Goal: Information Seeking & Learning: Check status

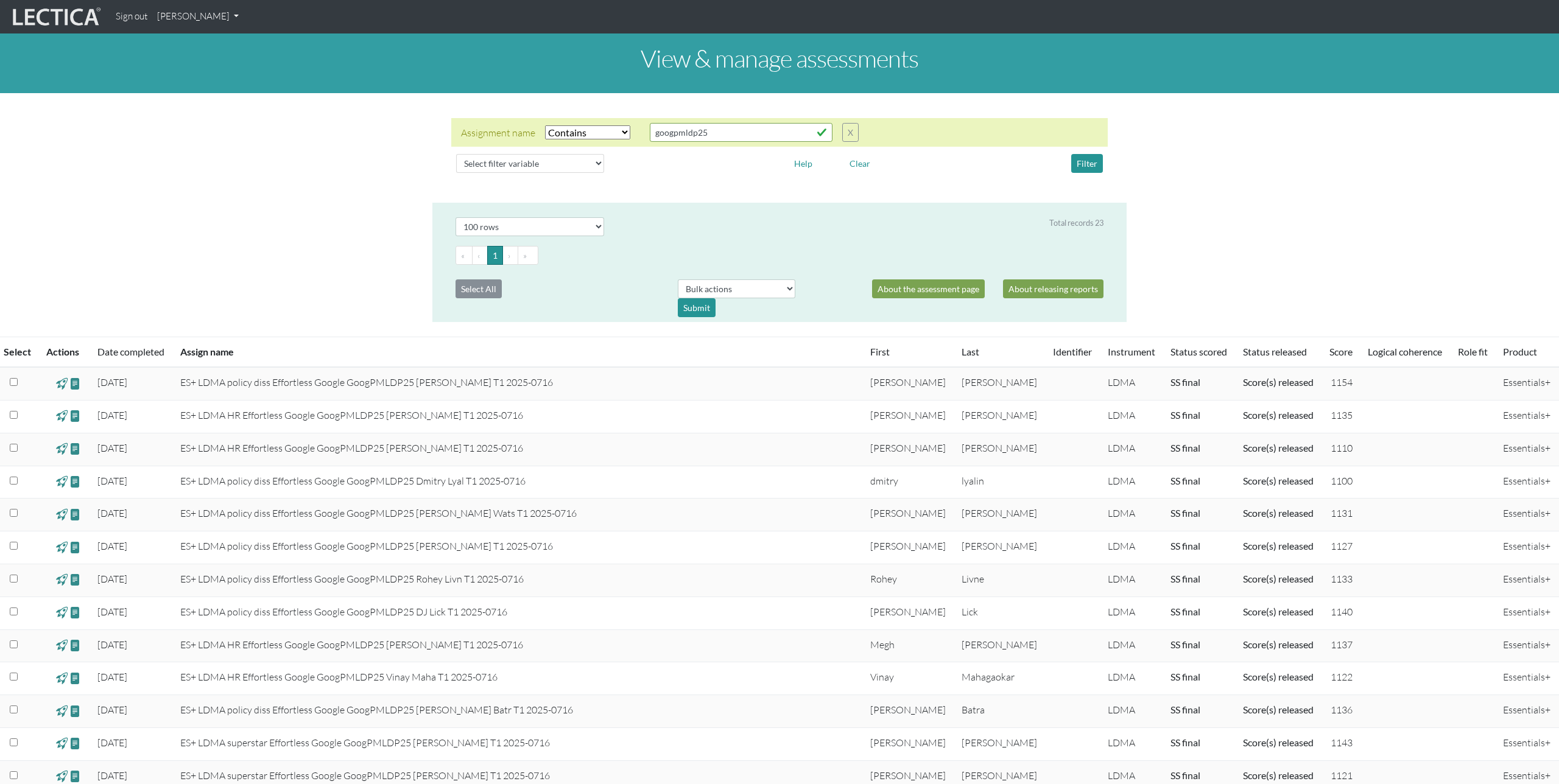
select select "icontains"
select select "100"
click at [397, 158] on div "Assignment name Select filter Equals Does not equal Contains Does not contain S…" at bounding box center [779, 148] width 1559 height 90
click at [315, 188] on div "Assignment name Select filter Equals Does not equal Contains Does not contain S…" at bounding box center [779, 148] width 1559 height 90
click at [226, 15] on link "[PERSON_NAME]" at bounding box center [197, 17] width 92 height 24
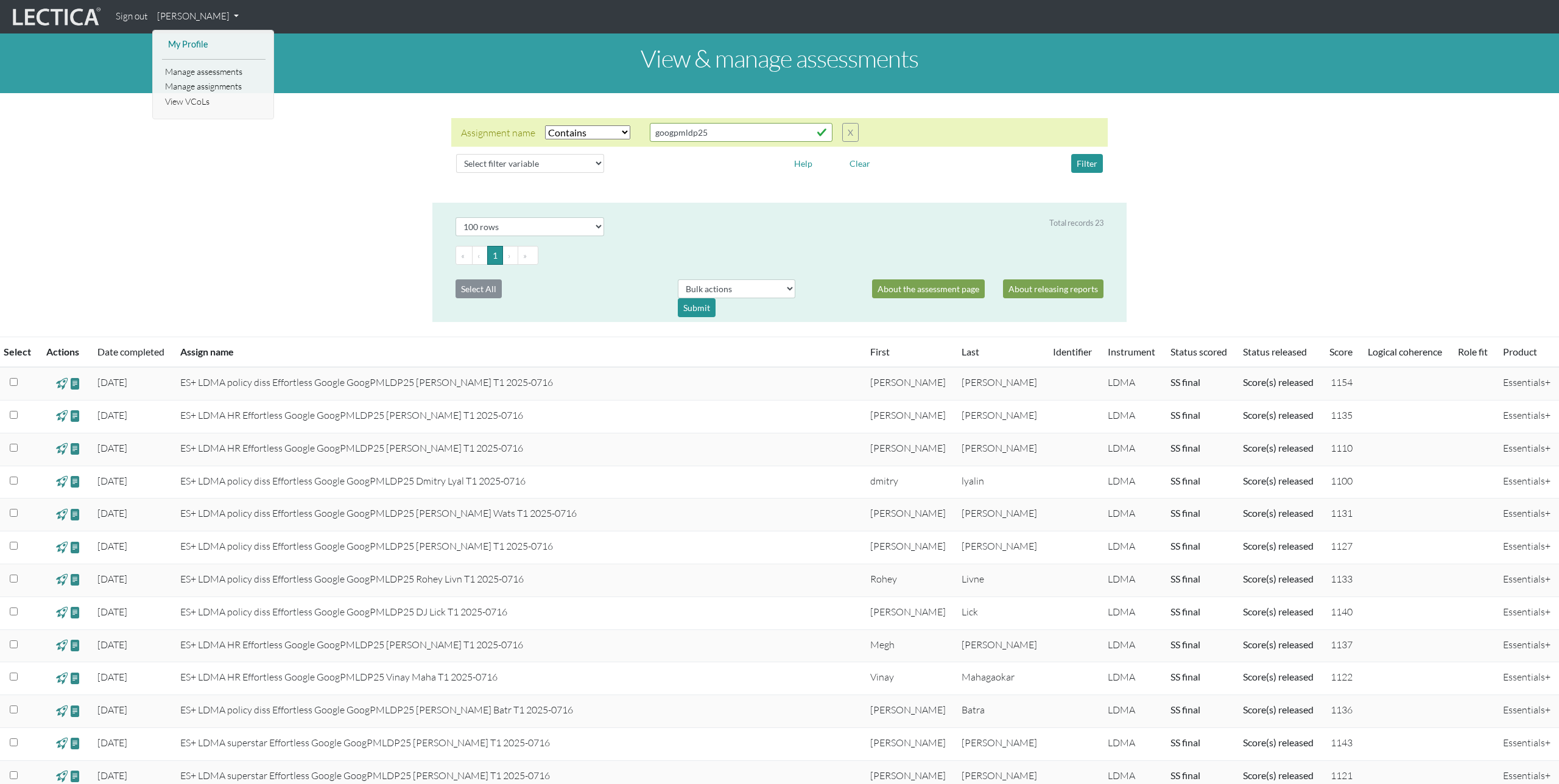
click at [192, 45] on link "My Profile" at bounding box center [214, 45] width 98 height 15
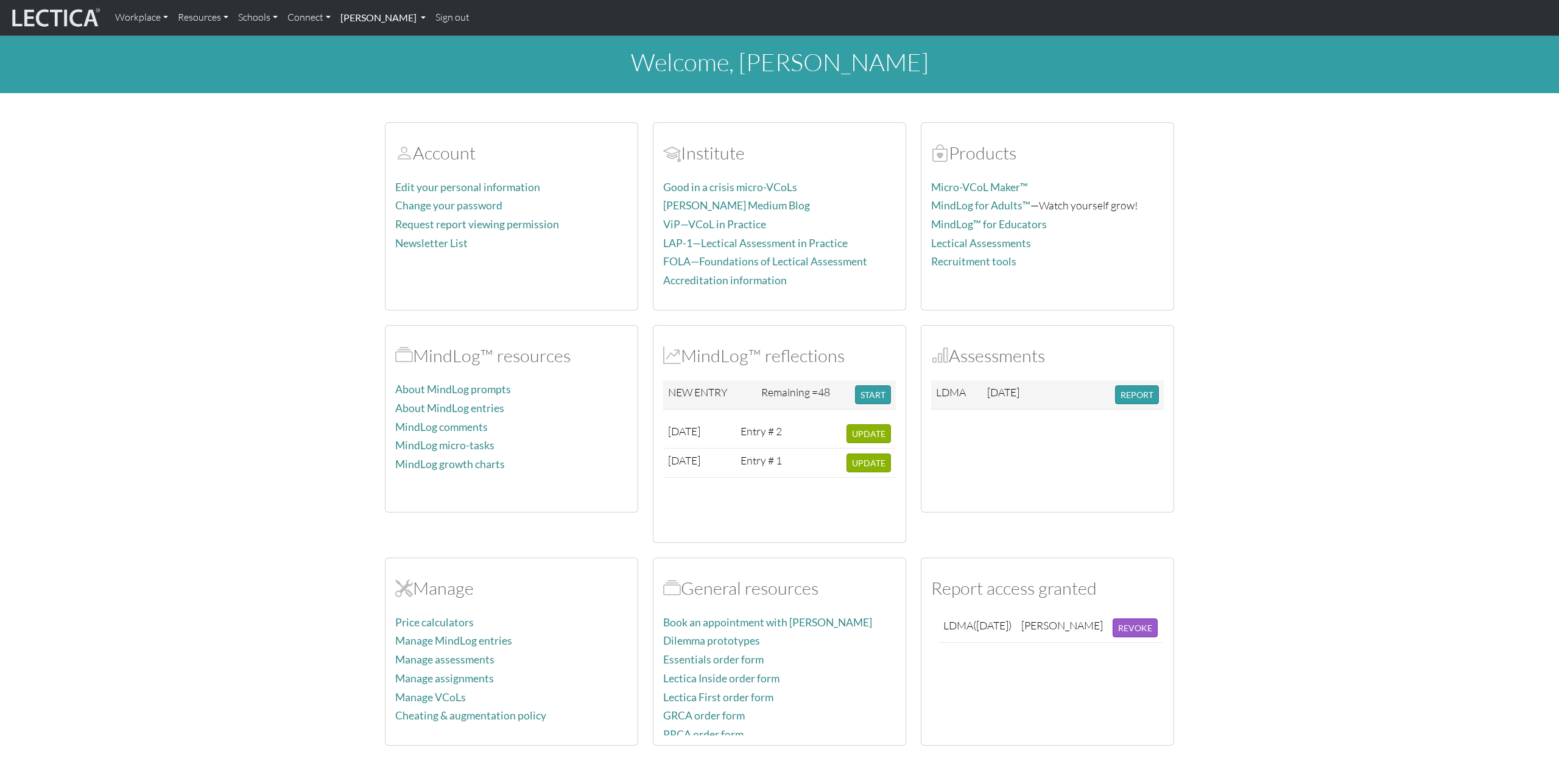
click at [407, 17] on link "[PERSON_NAME]" at bounding box center [383, 17] width 95 height 25
click at [393, 166] on link "MindLog entries" at bounding box center [397, 167] width 100 height 15
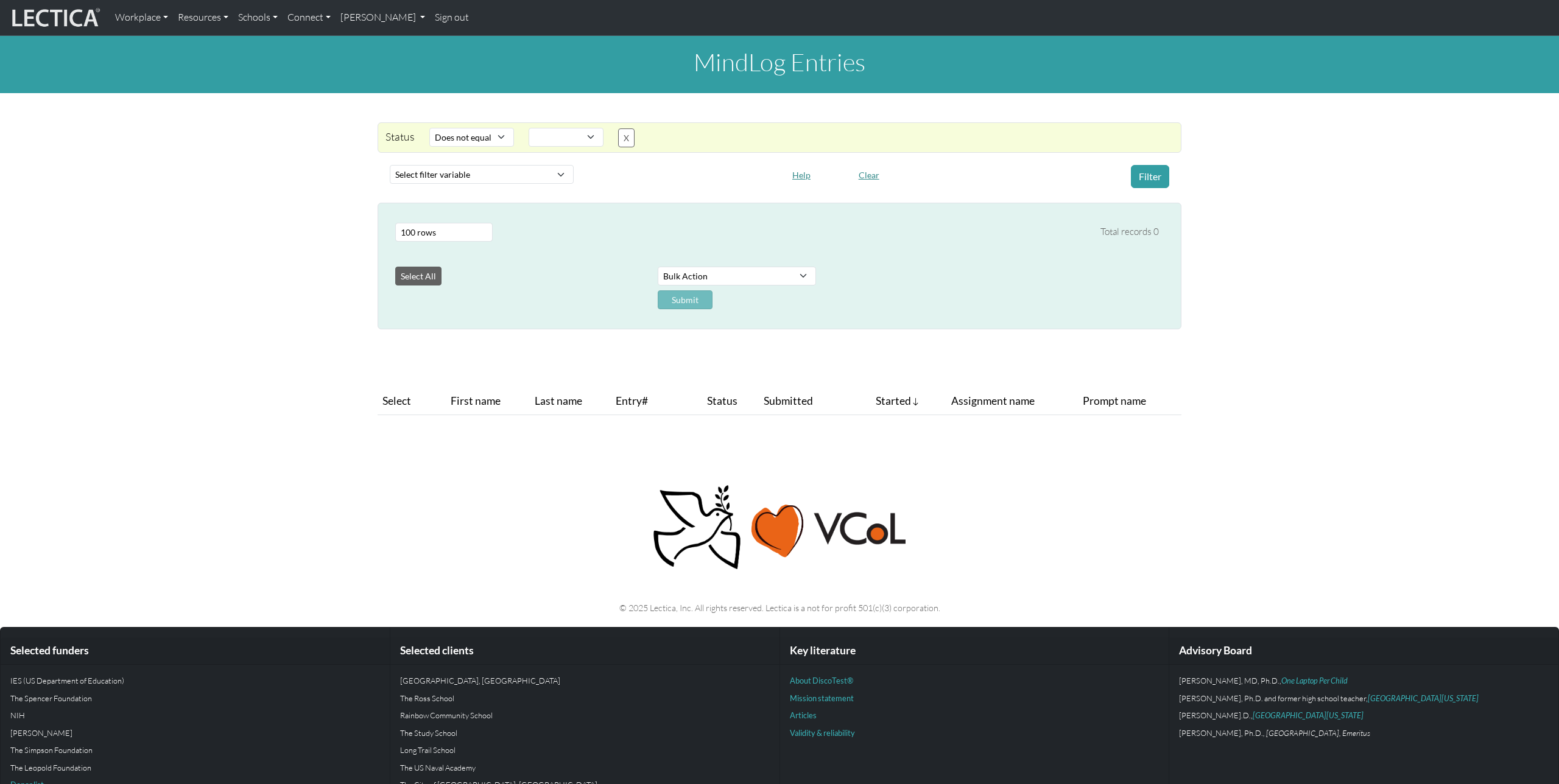
select select "not_iexact"
select select
select select "100"
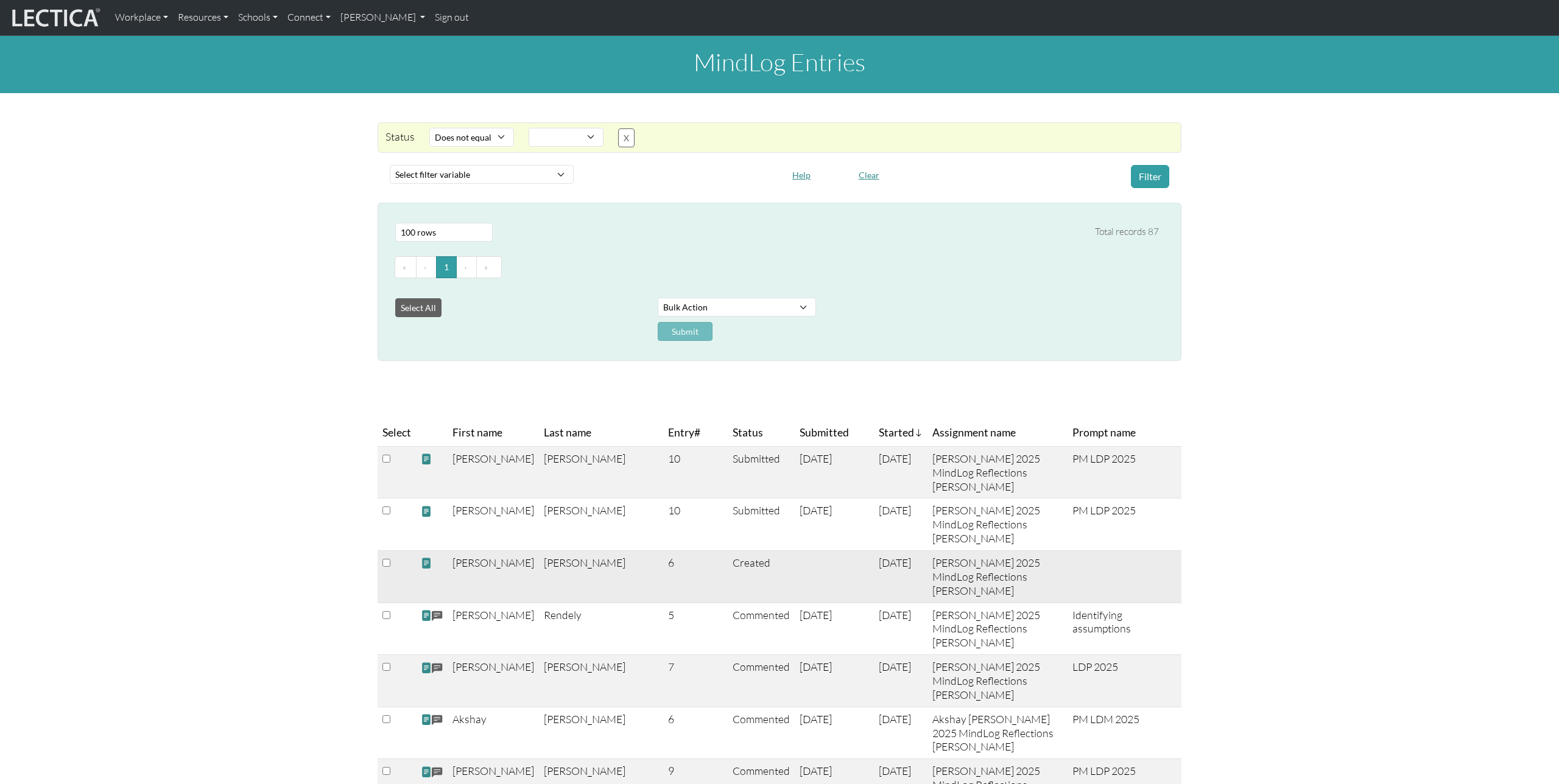
click at [426, 564] on span at bounding box center [426, 563] width 11 height 13
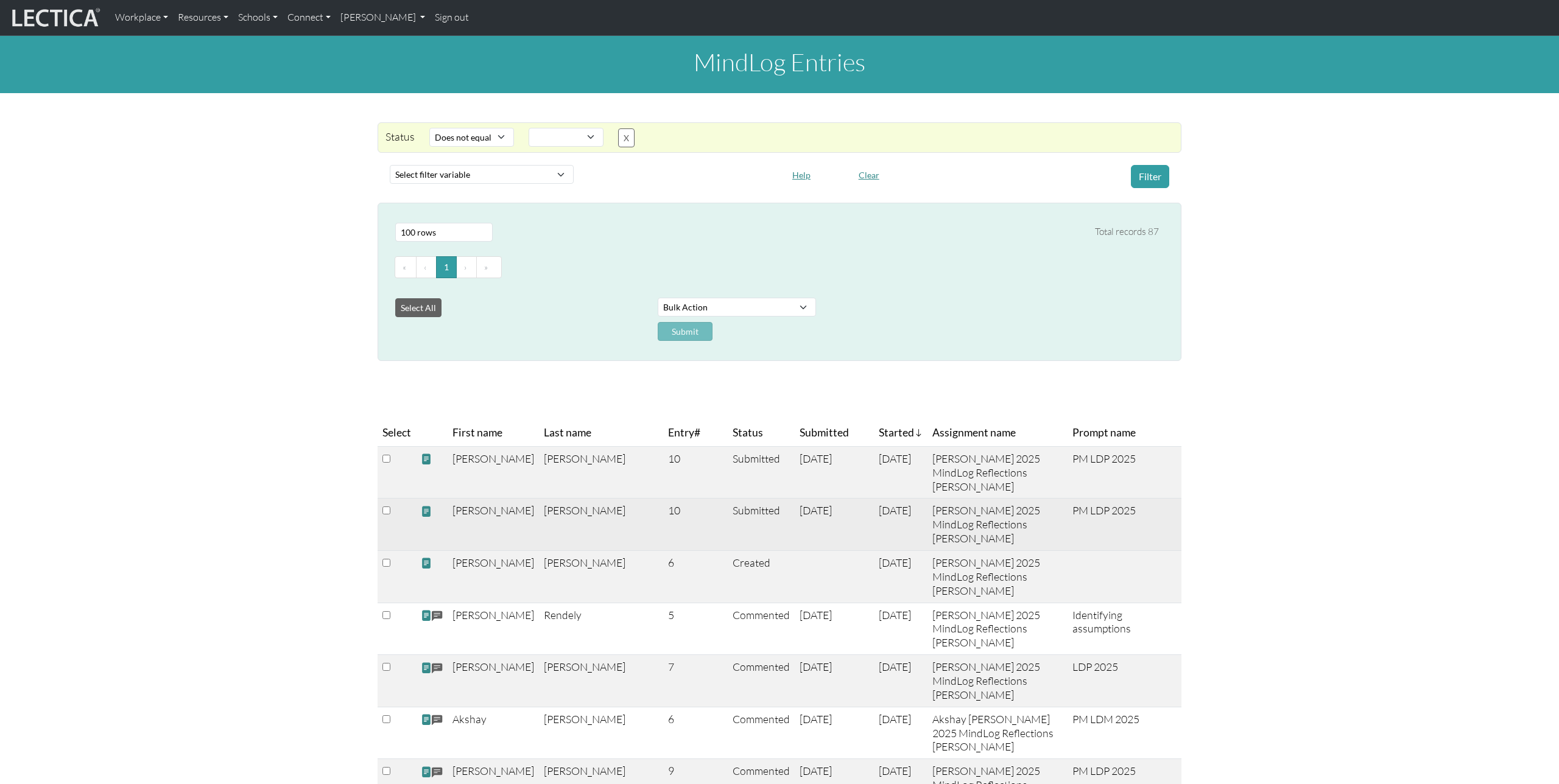
click at [425, 513] on span at bounding box center [426, 512] width 11 height 13
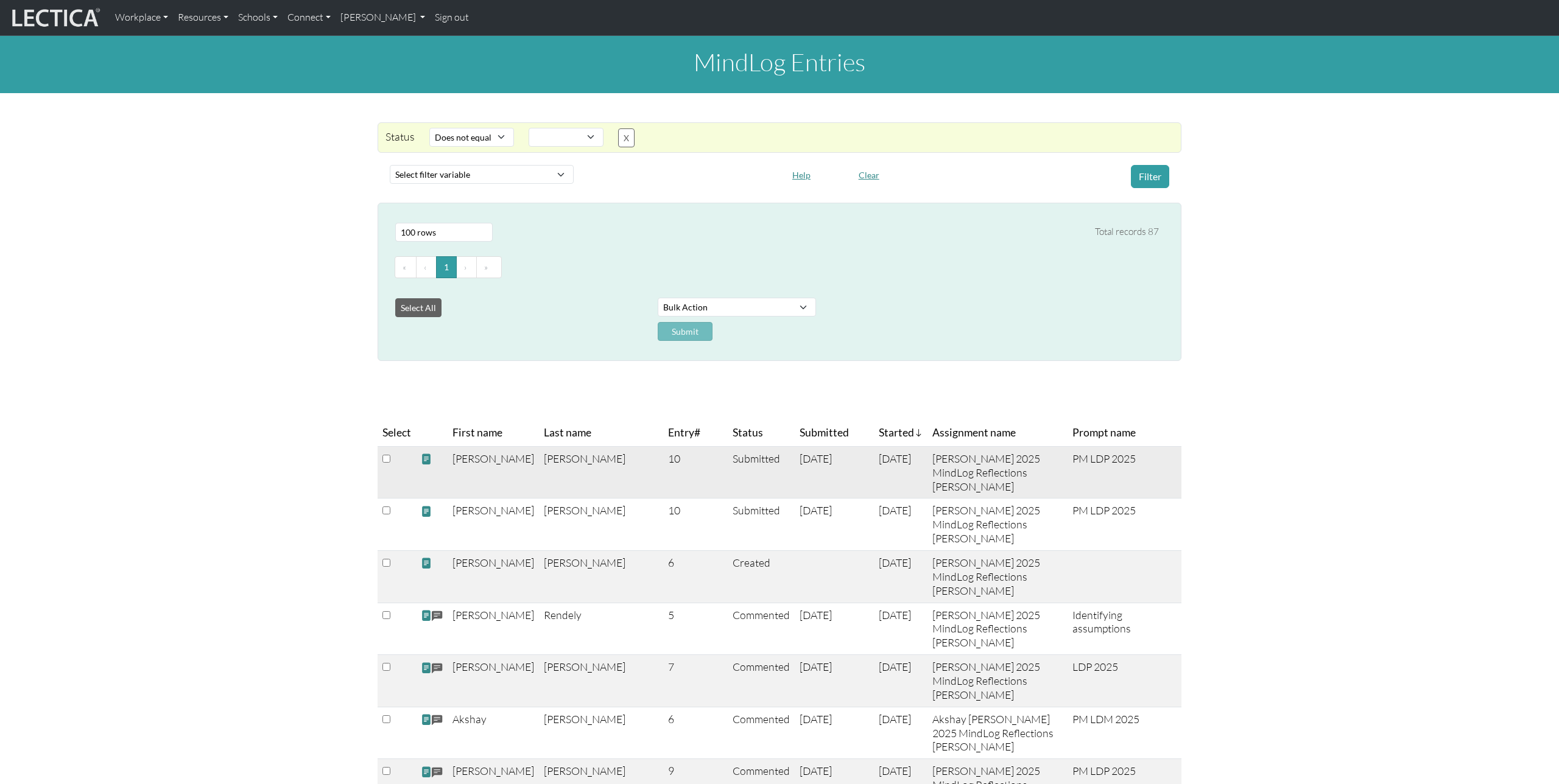
click at [424, 459] on span at bounding box center [426, 459] width 11 height 13
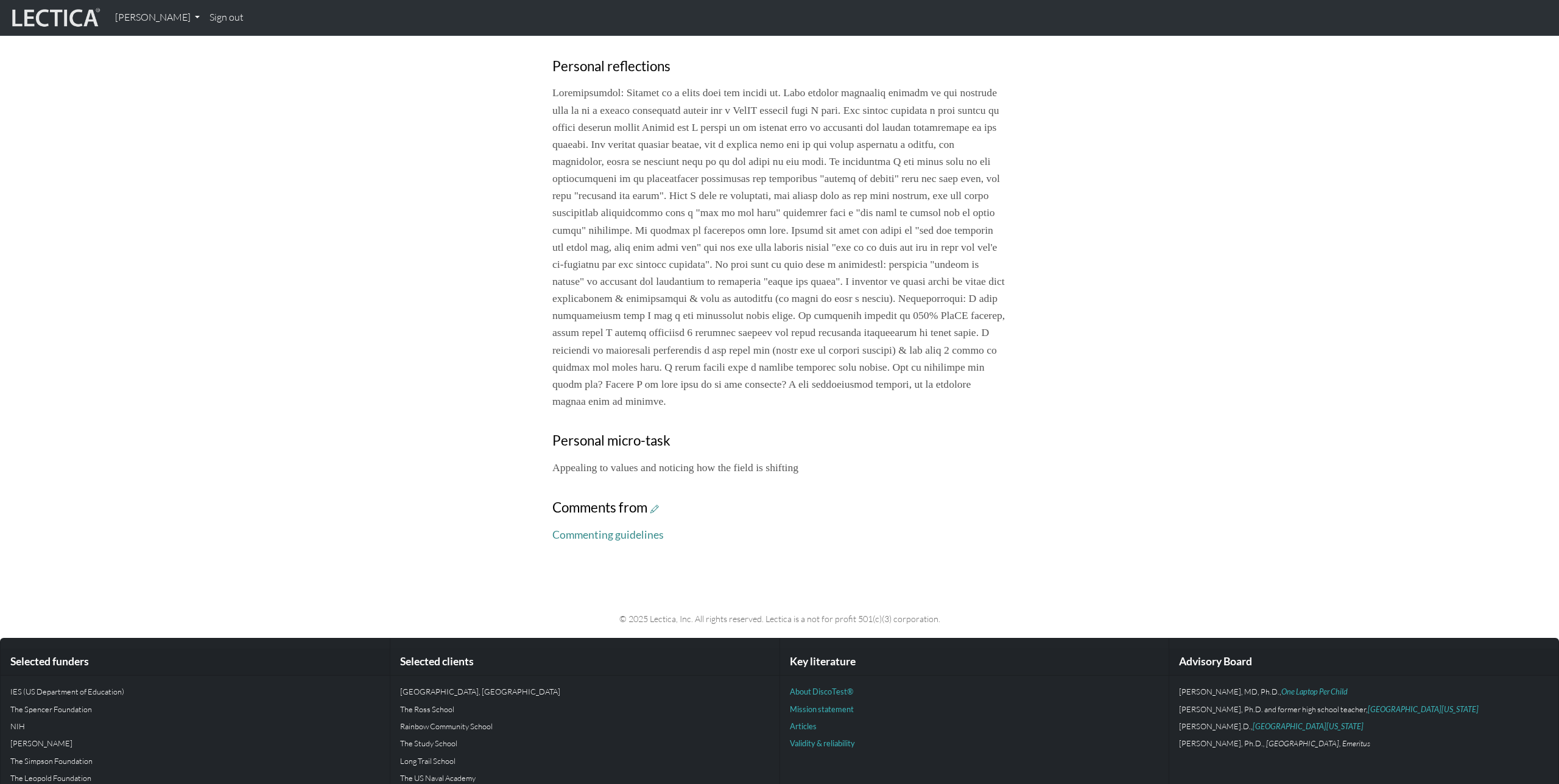
scroll to position [519, 0]
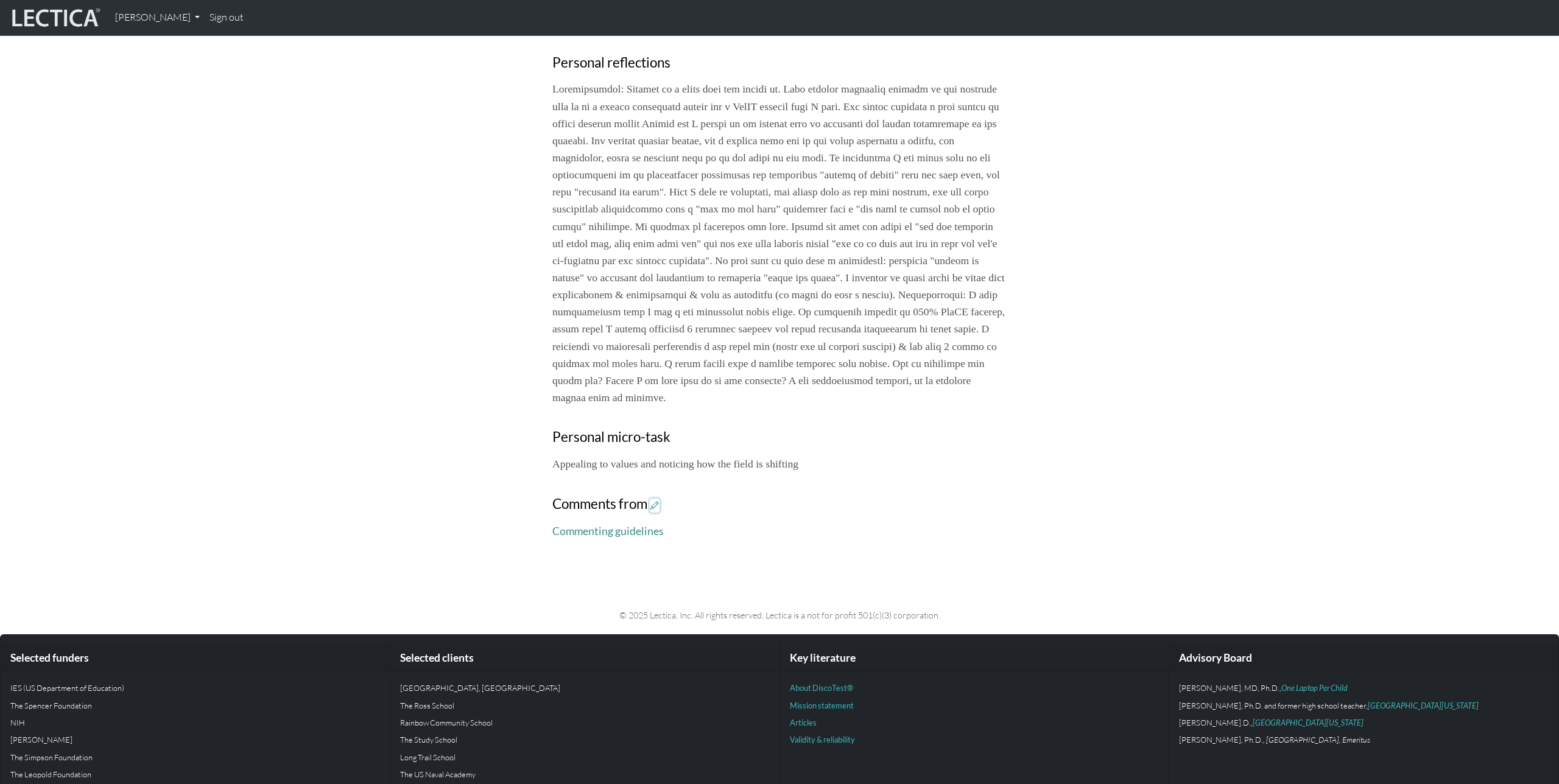
click at [659, 511] on icon at bounding box center [655, 505] width 9 height 10
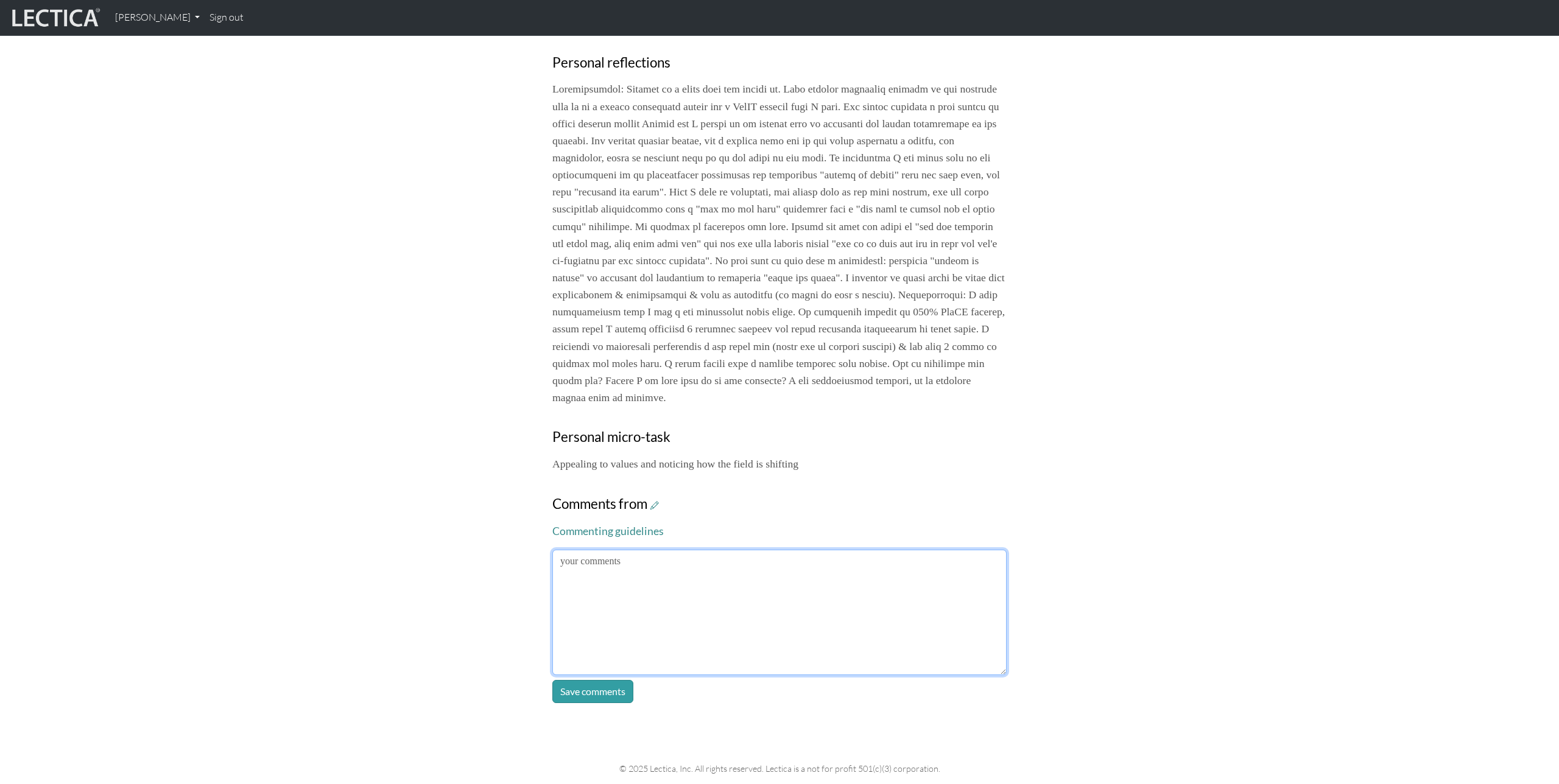
click at [733, 617] on textarea at bounding box center [779, 613] width 454 height 126
click at [733, 617] on textarea "WHOA!" at bounding box center [779, 613] width 454 height 126
click at [733, 643] on textarea "WHOA! 🤯" at bounding box center [779, 613] width 454 height 126
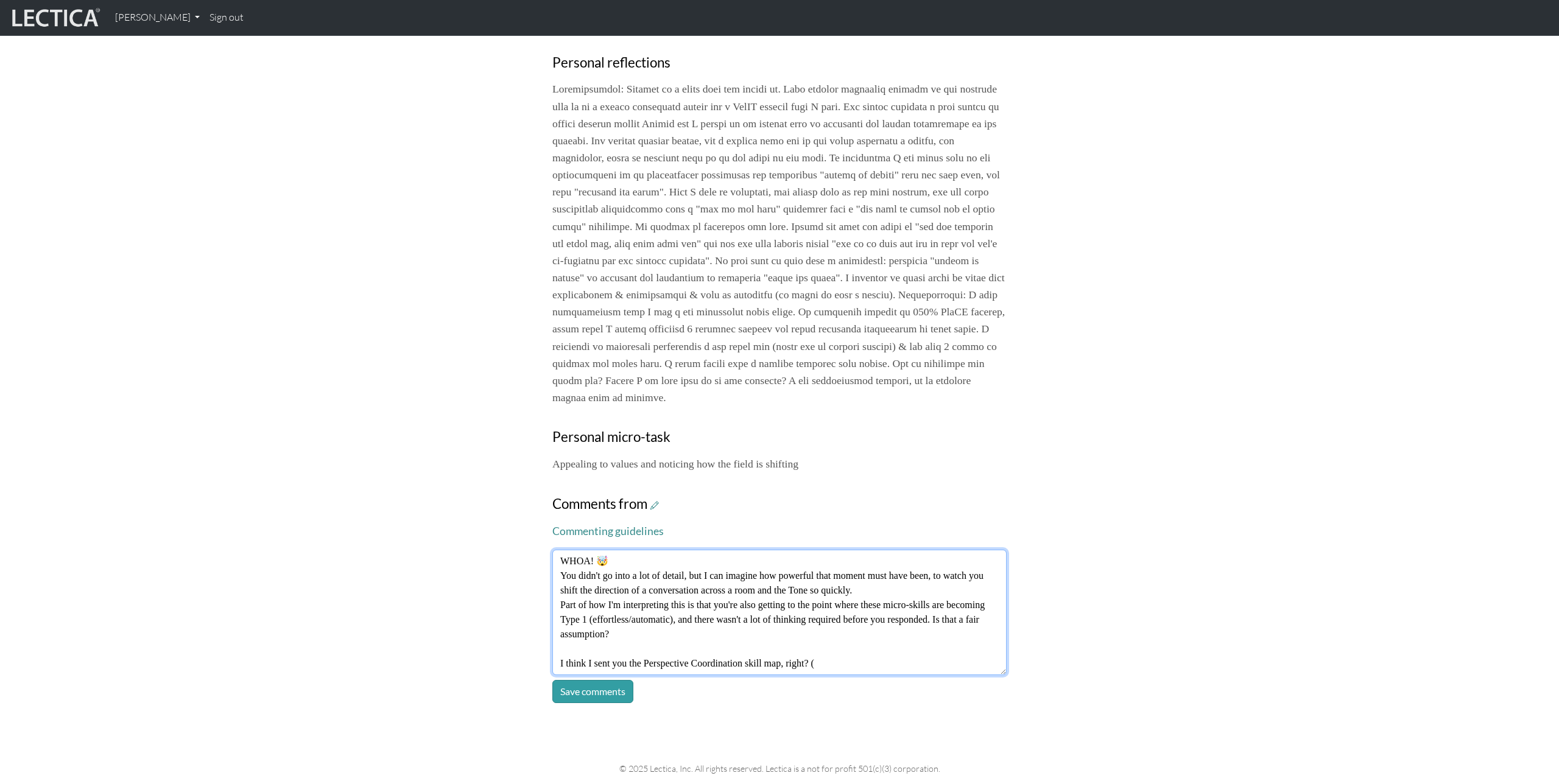
paste textarea "https://theo-dawson.medium.com/vuca-unpacked-3-perspective-coordination-13e7229…"
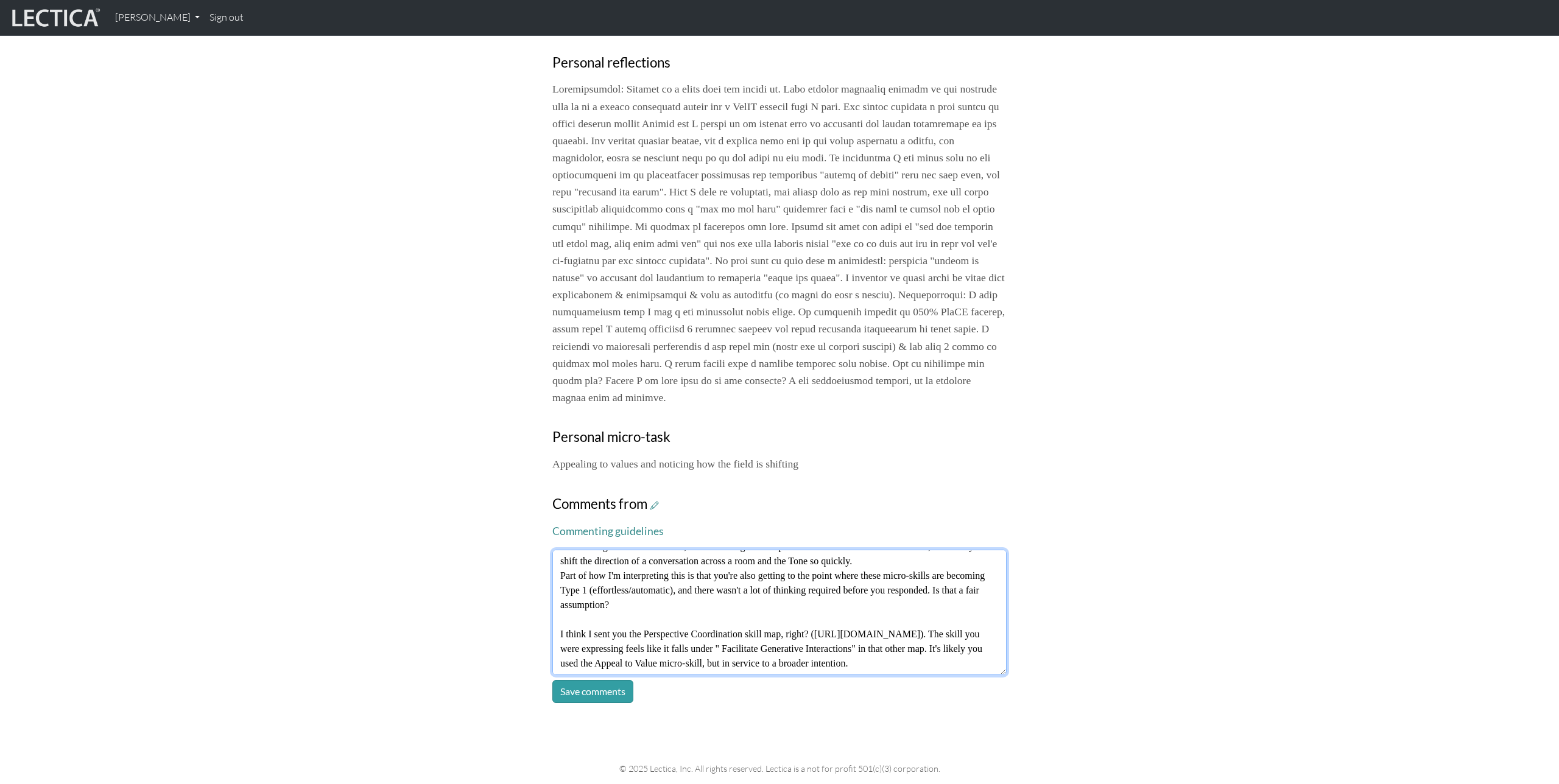
scroll to position [67, 0]
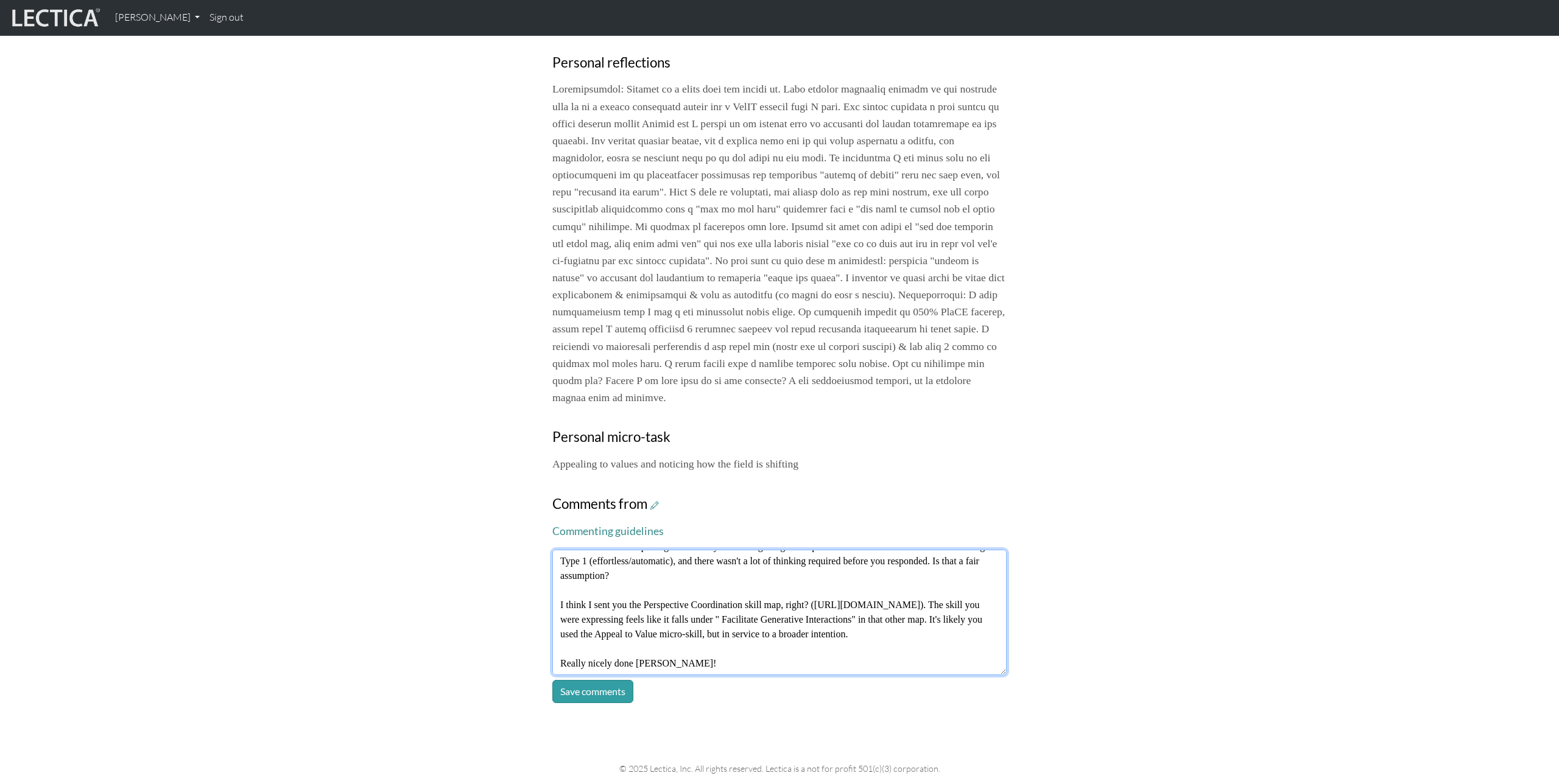
type textarea "WHOA! 🤯 You didn't go into a lot of detail, but I can imagine how powerful that…"
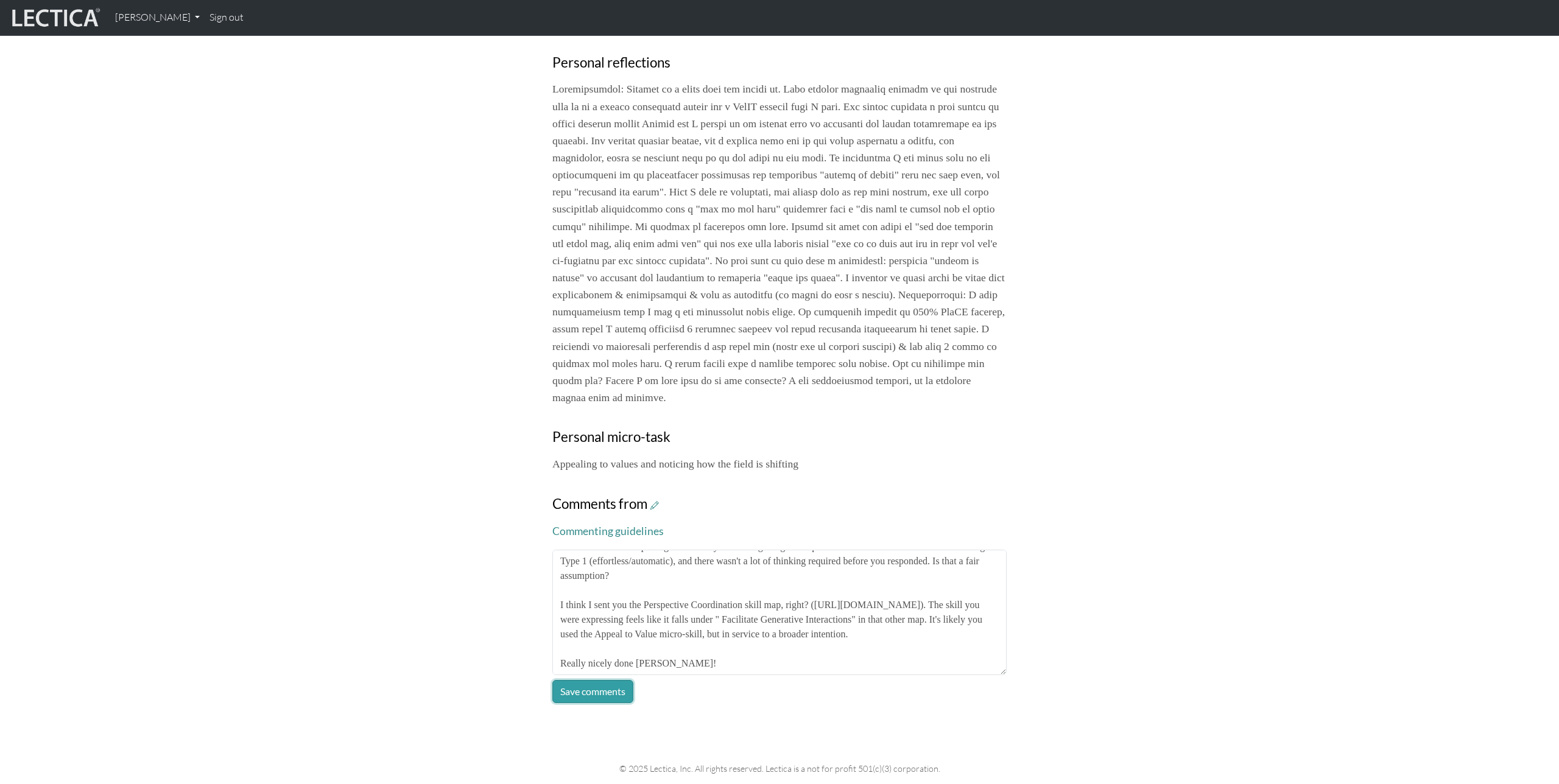
click button "Save comments" at bounding box center [592, 691] width 81 height 23
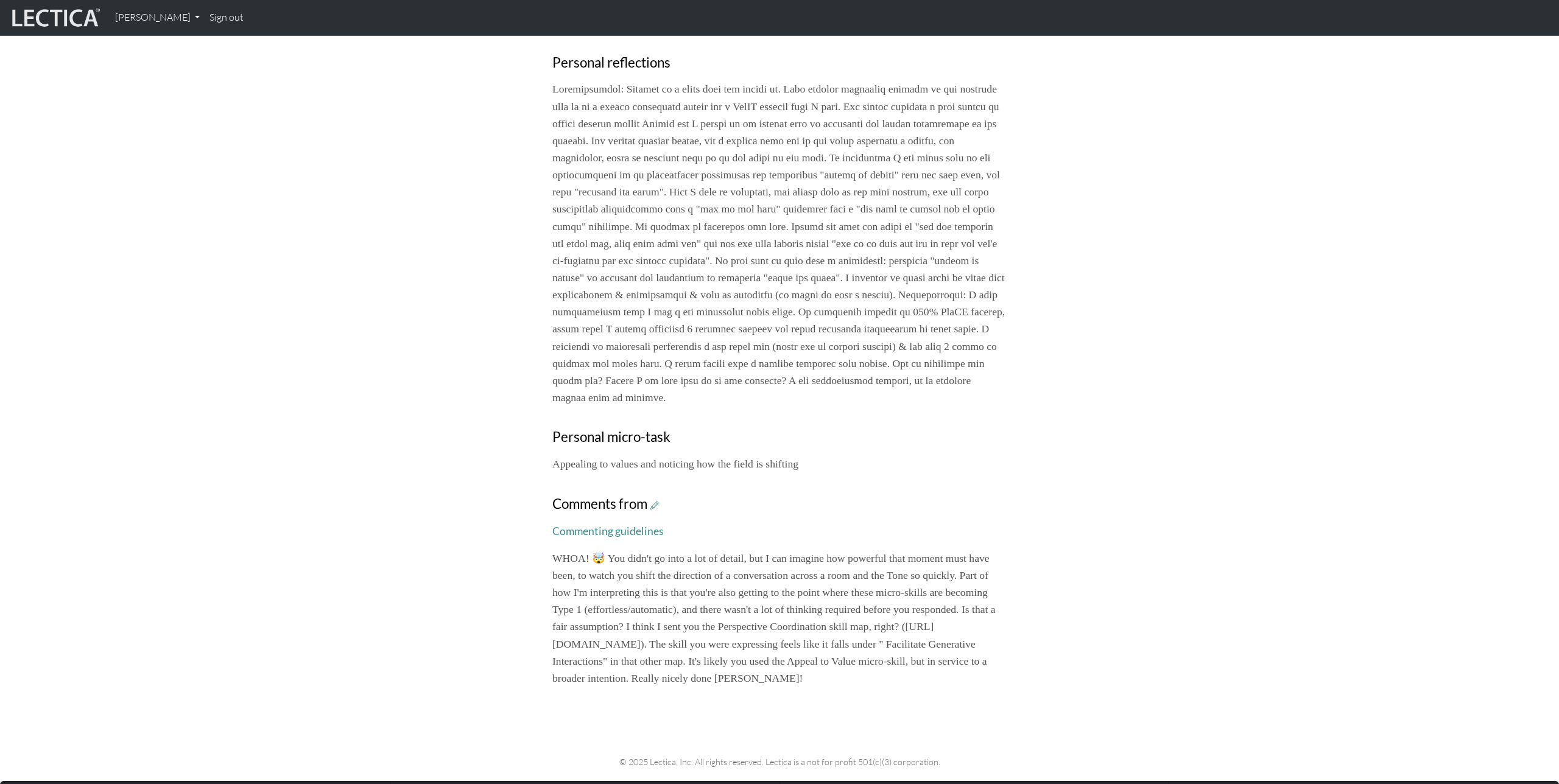
scroll to position [0, 0]
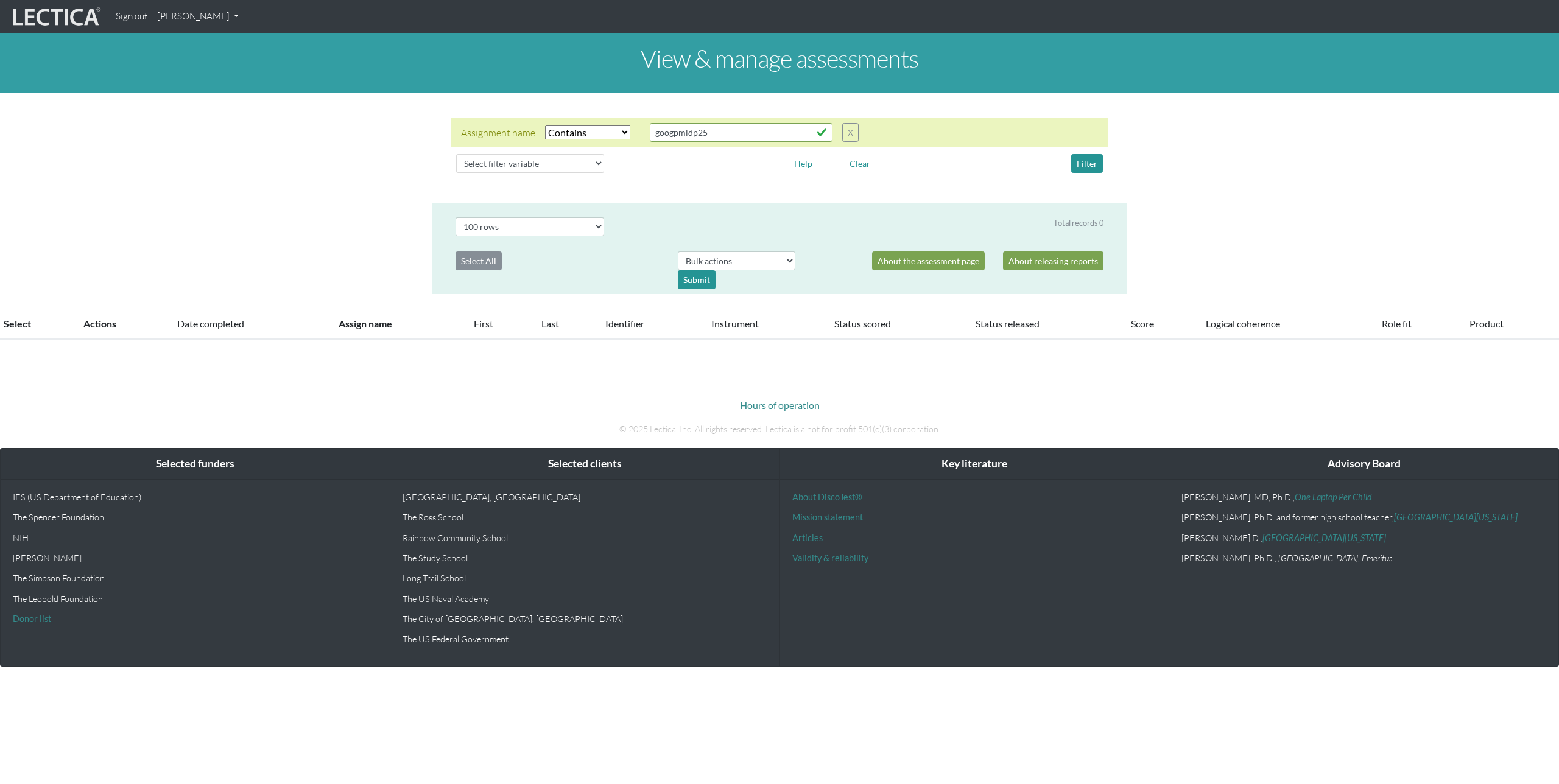
select select "icontains"
select select "100"
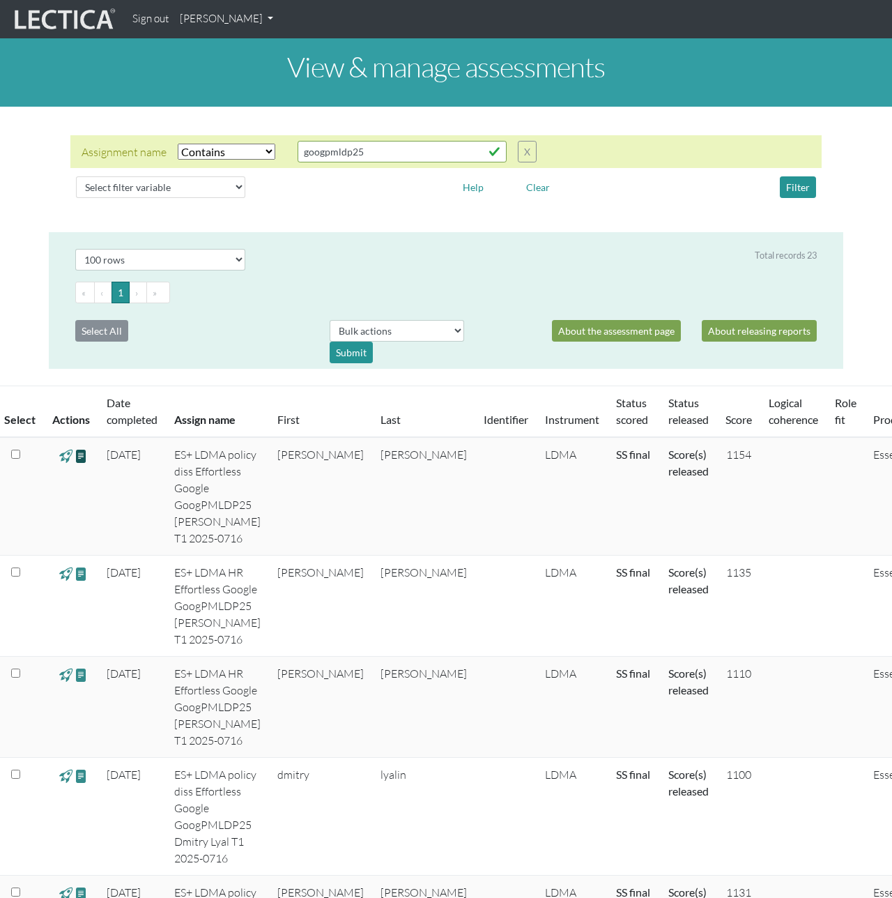
click at [82, 457] on span at bounding box center [81, 456] width 13 height 16
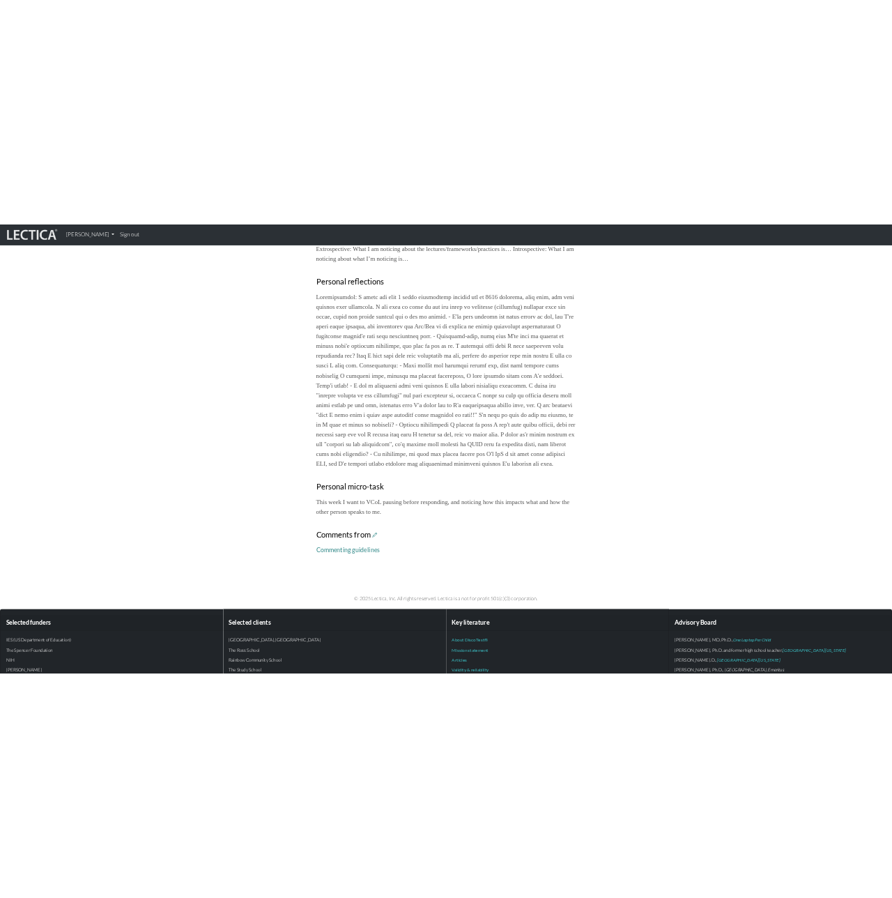
scroll to position [556, 0]
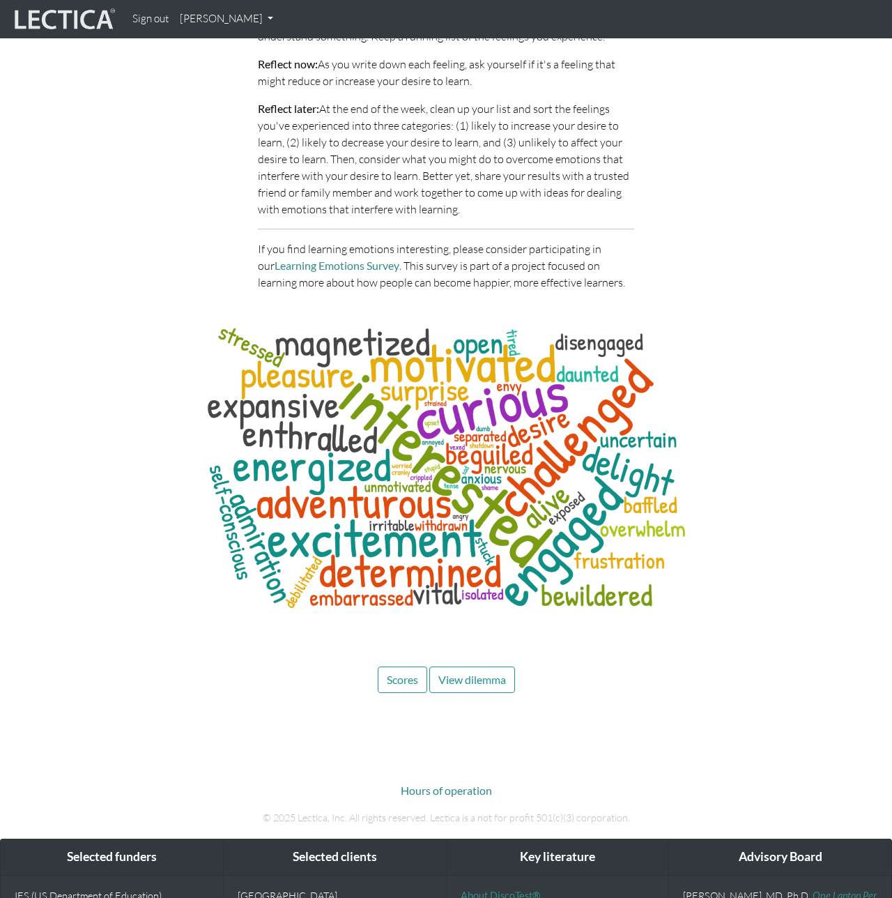
scroll to position [6285, 0]
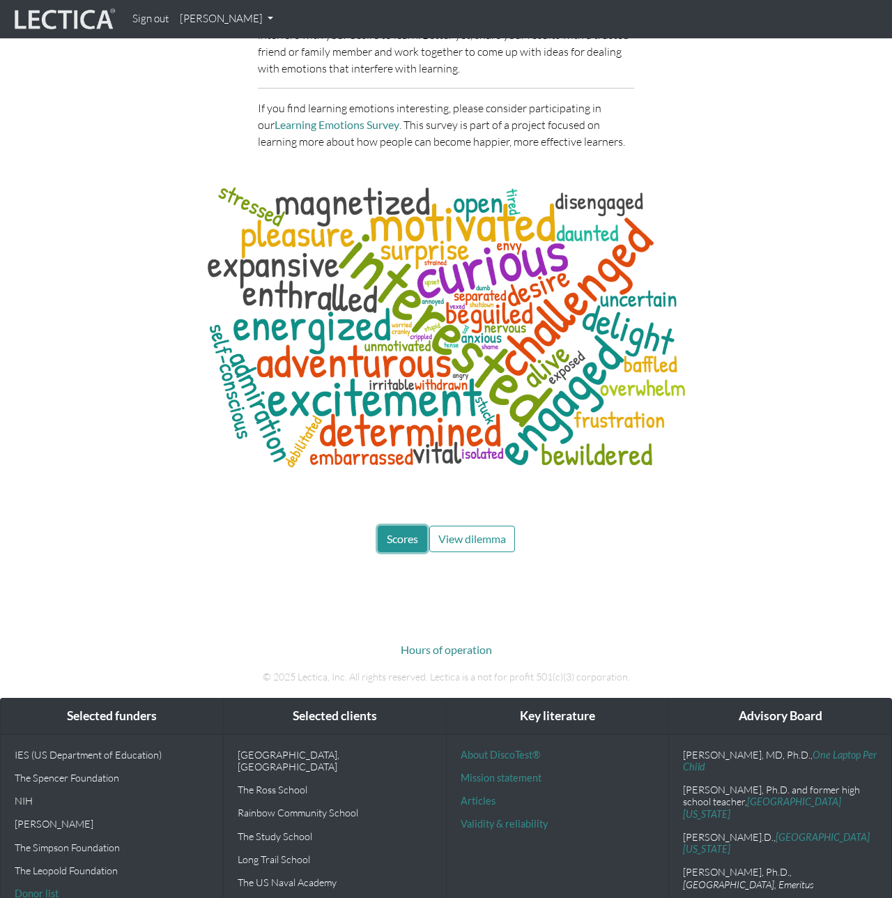
click at [398, 532] on span "Scores" at bounding box center [402, 538] width 31 height 13
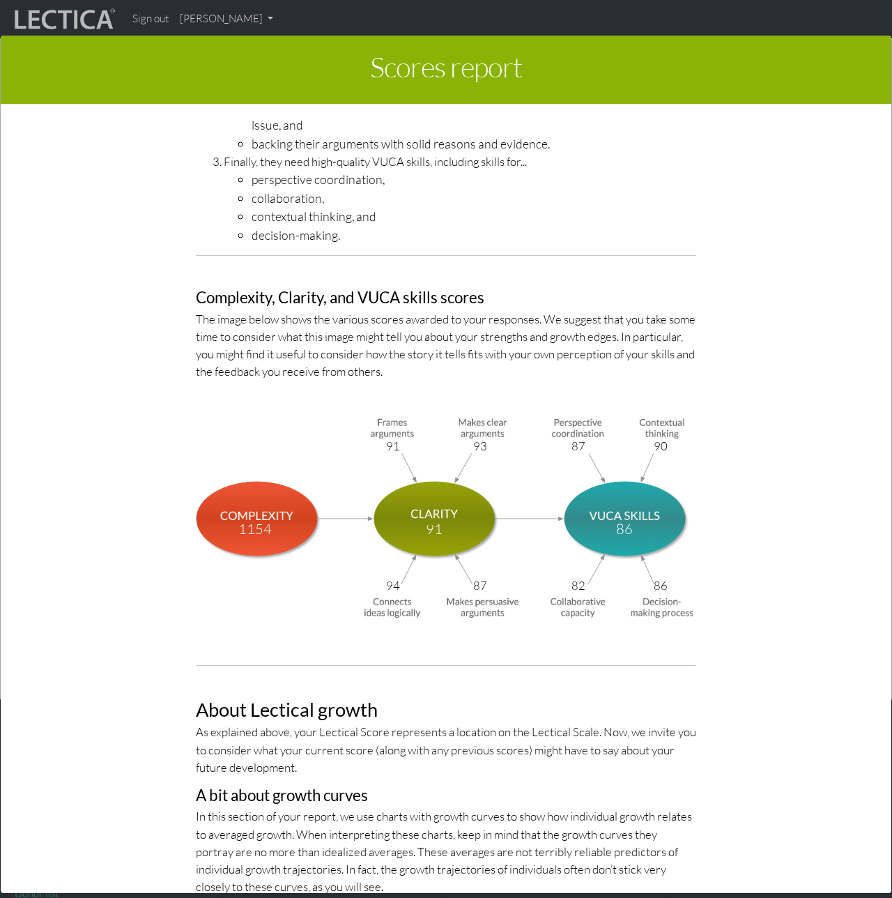
scroll to position [4462, 0]
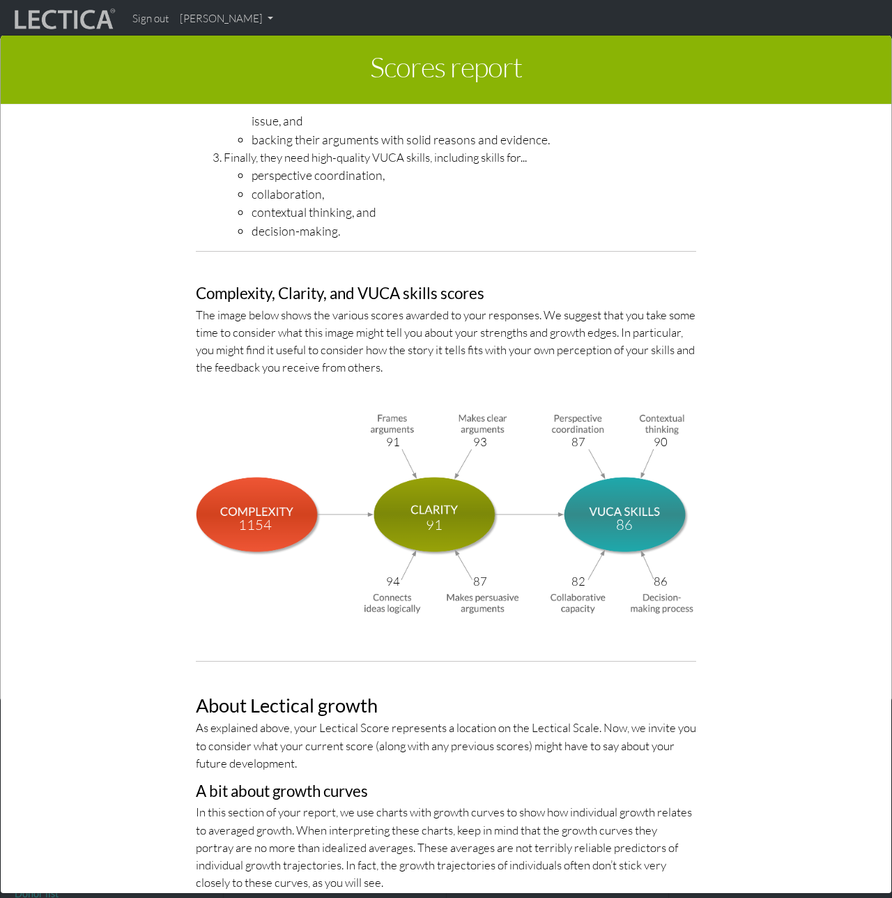
click at [199, 17] on div "Scores report × This section of your report presents a summary of LDMA score re…" at bounding box center [446, 463] width 892 height 898
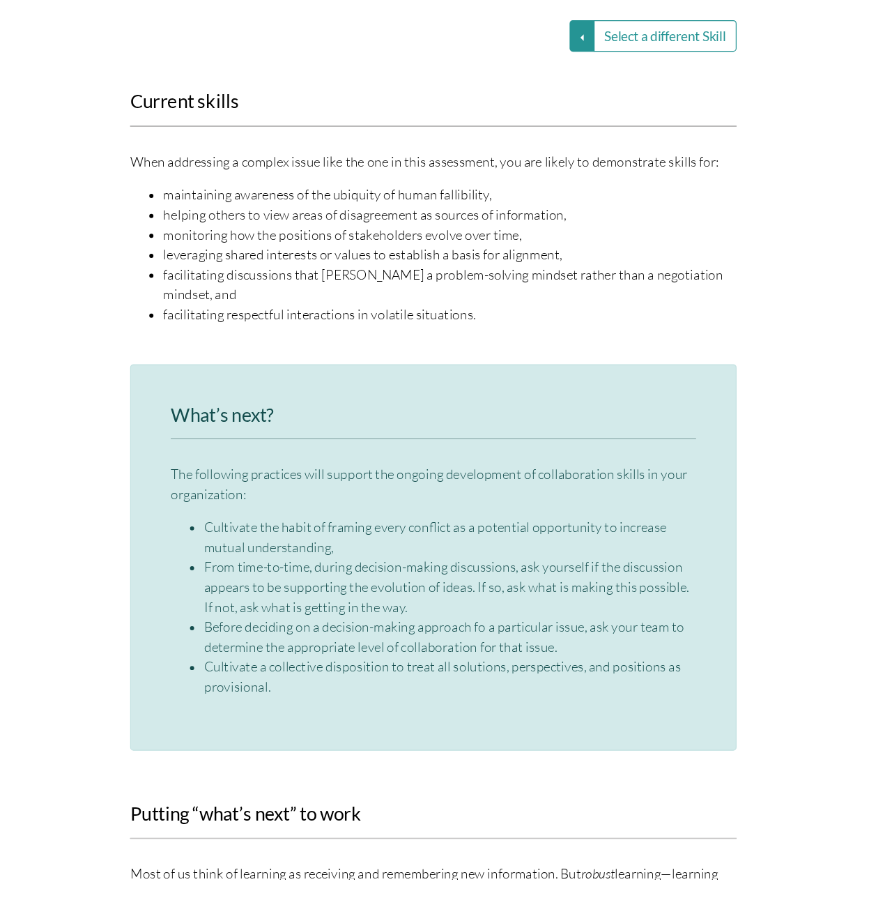
scroll to position [1868, 14]
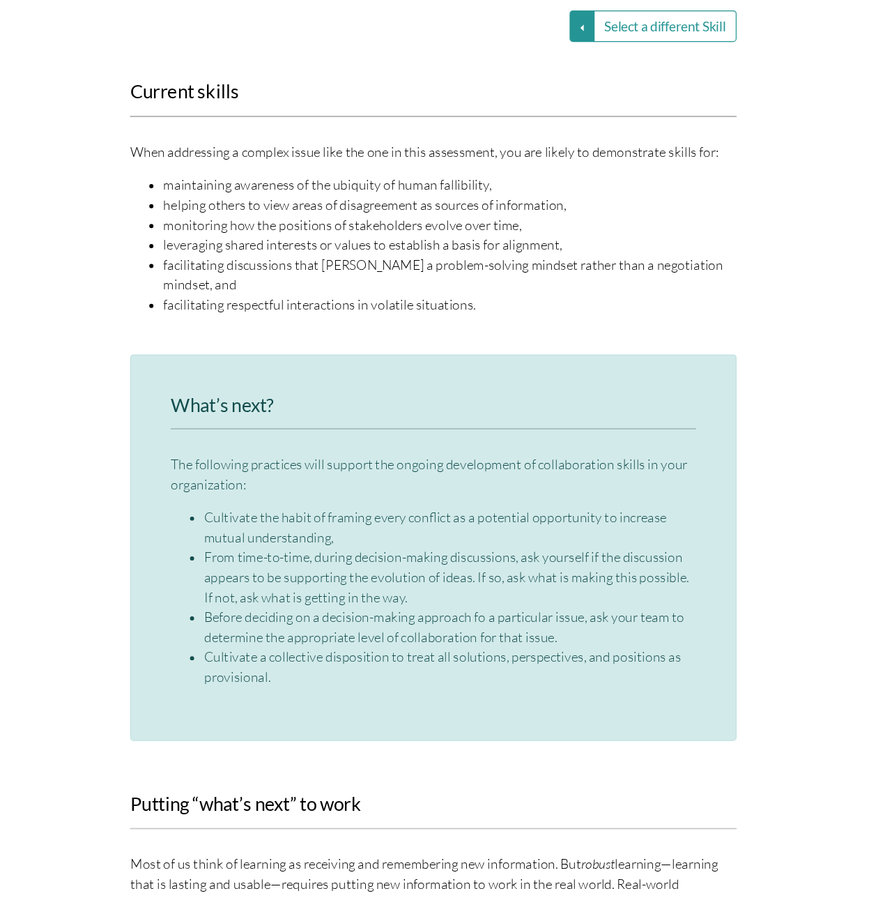
click at [342, 328] on li "leveraging shared interests or values to establish a basis for alignment," at bounding box center [446, 336] width 481 height 17
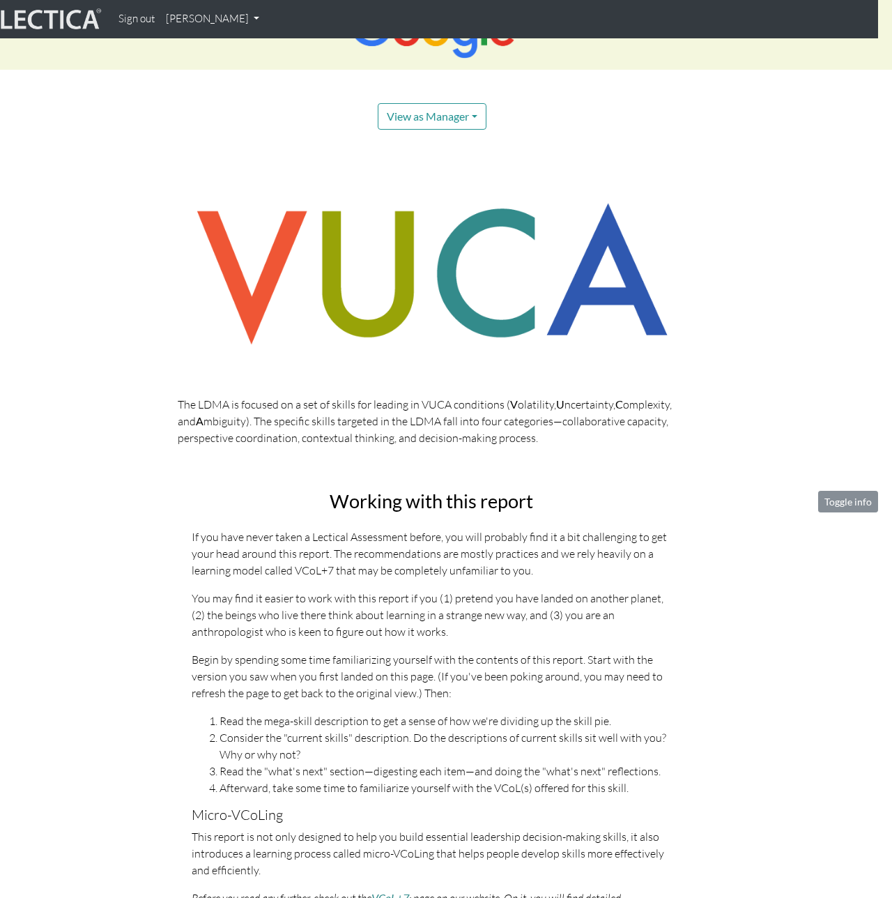
scroll to position [0, 14]
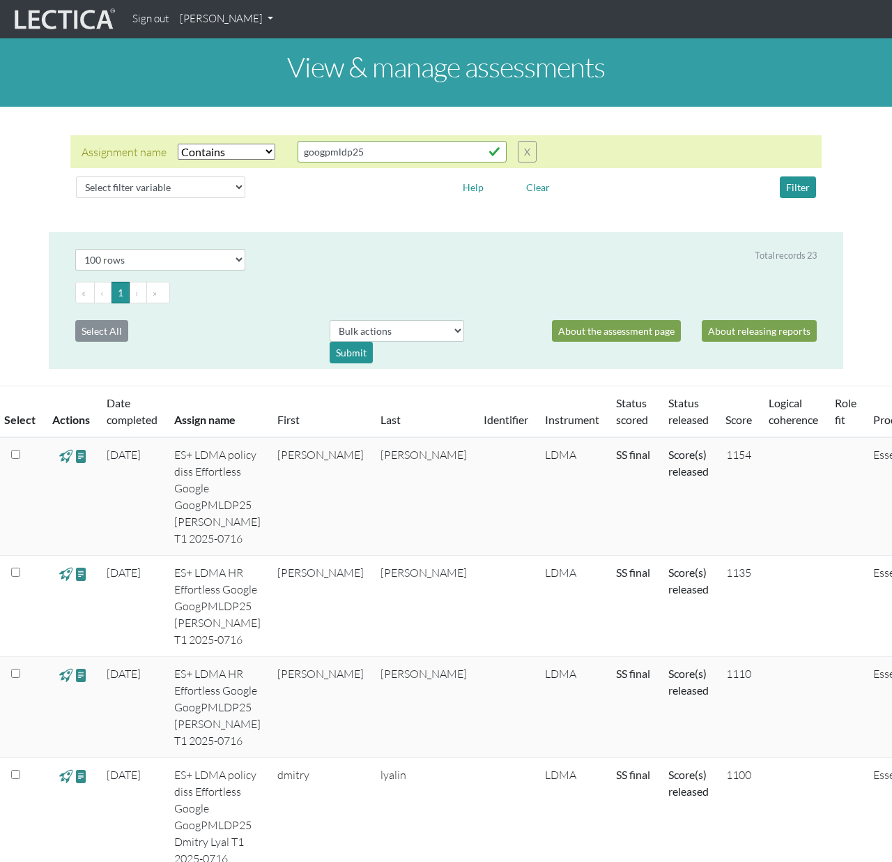
select select "icontains"
select select "100"
click at [84, 458] on span at bounding box center [81, 456] width 13 height 16
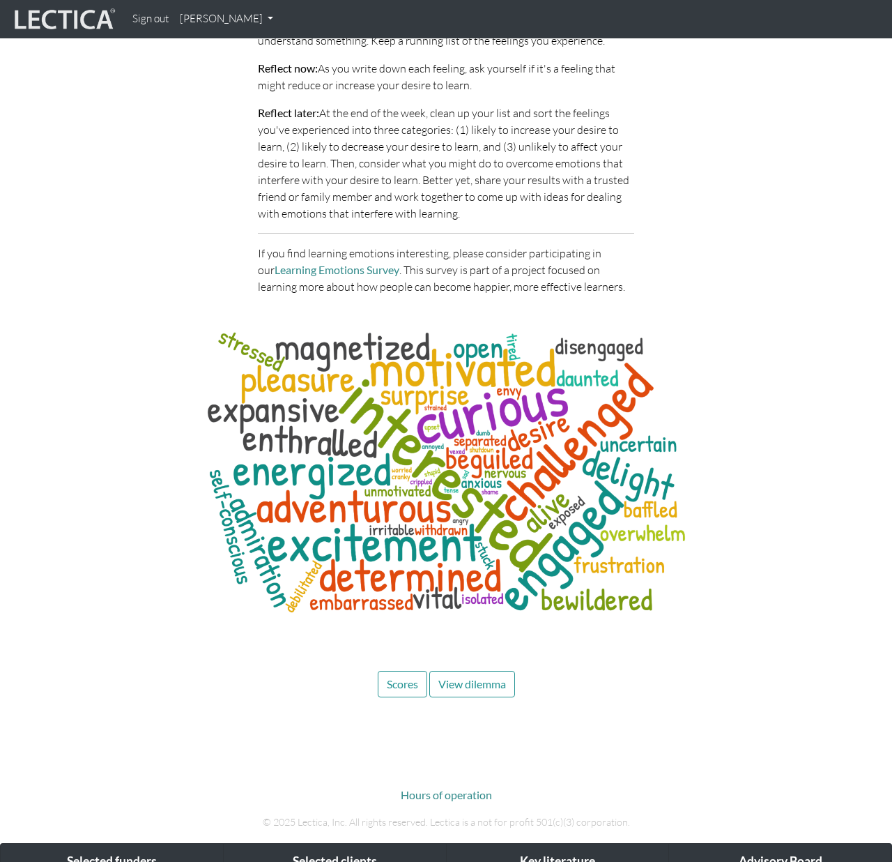
scroll to position [6276, 0]
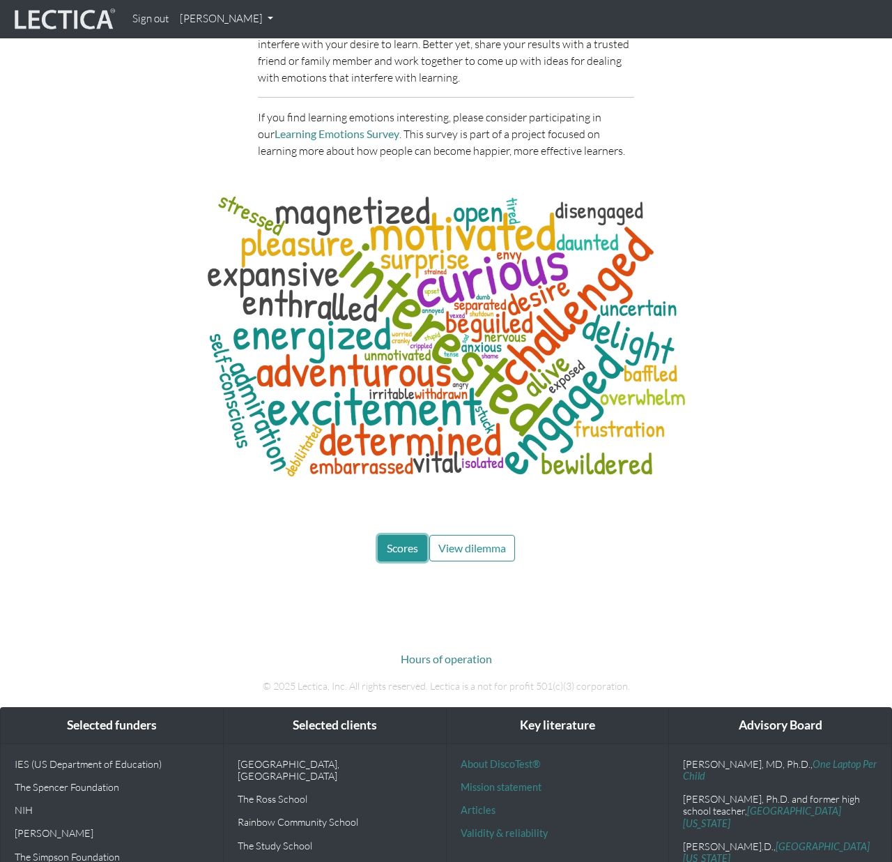
click at [394, 541] on span "Scores" at bounding box center [402, 547] width 31 height 13
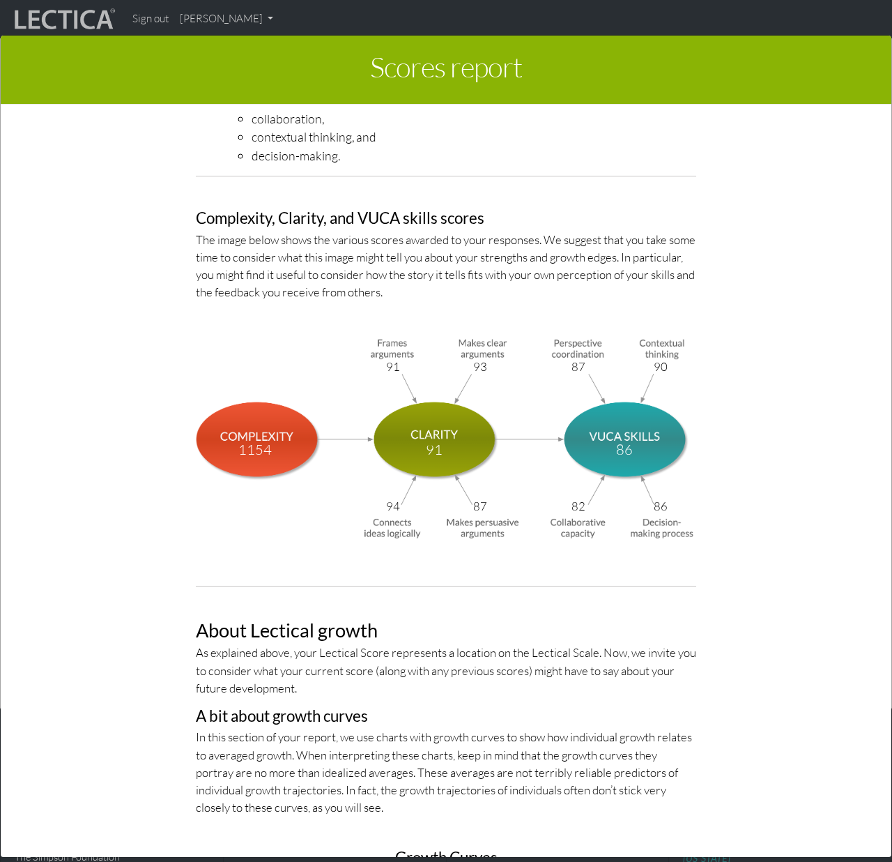
scroll to position [4575, 0]
